Goal: Transaction & Acquisition: Purchase product/service

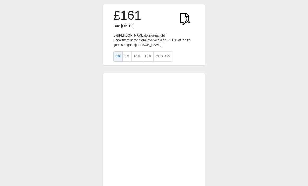
scroll to position [4, 0]
click at [163, 57] on button "Custom" at bounding box center [163, 56] width 19 height 10
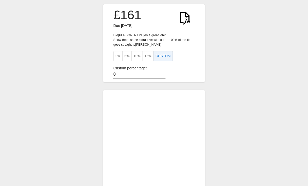
click at [117, 75] on input "0" at bounding box center [139, 75] width 52 height 8
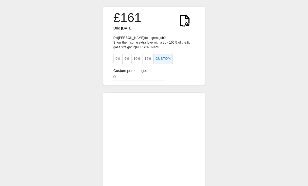
scroll to position [1, 0]
click at [125, 61] on button "5%" at bounding box center [127, 59] width 9 height 10
click at [116, 79] on input "0" at bounding box center [139, 78] width 52 height 8
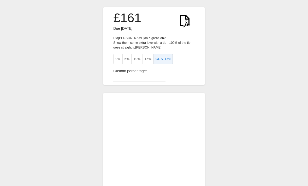
click at [126, 57] on button "5%" at bounding box center [127, 59] width 9 height 10
click at [127, 60] on button "5%" at bounding box center [127, 59] width 9 height 10
click at [119, 79] on input "number" at bounding box center [139, 78] width 52 height 8
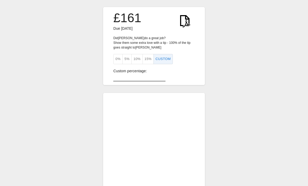
type input "5"
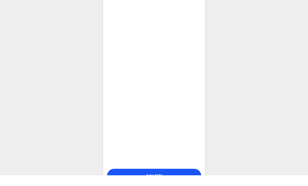
scroll to position [141, 0]
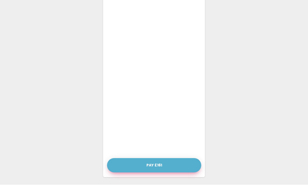
click at [152, 166] on button "Pay £161" at bounding box center [154, 167] width 94 height 14
